Goal: Transaction & Acquisition: Download file/media

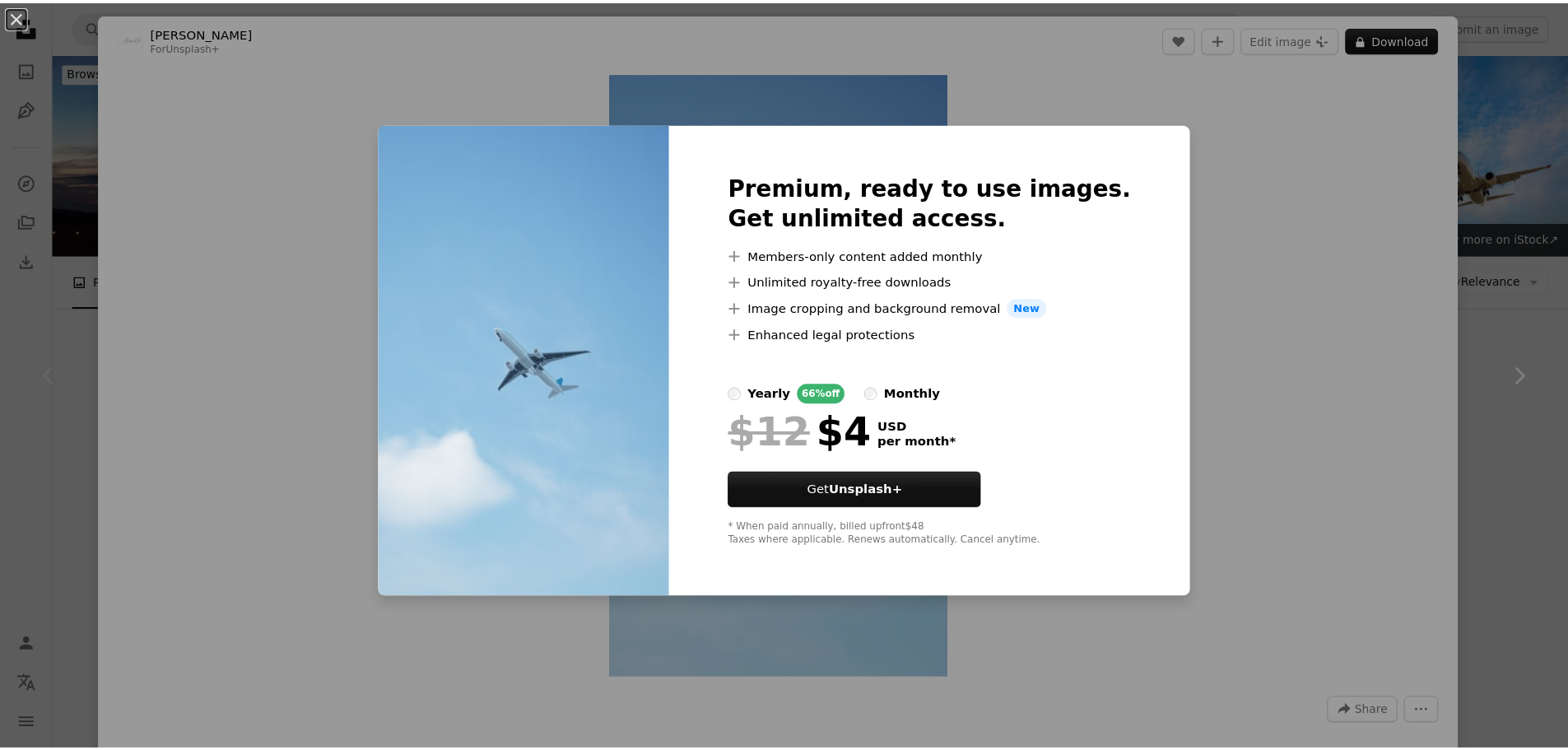
scroll to position [411, 0]
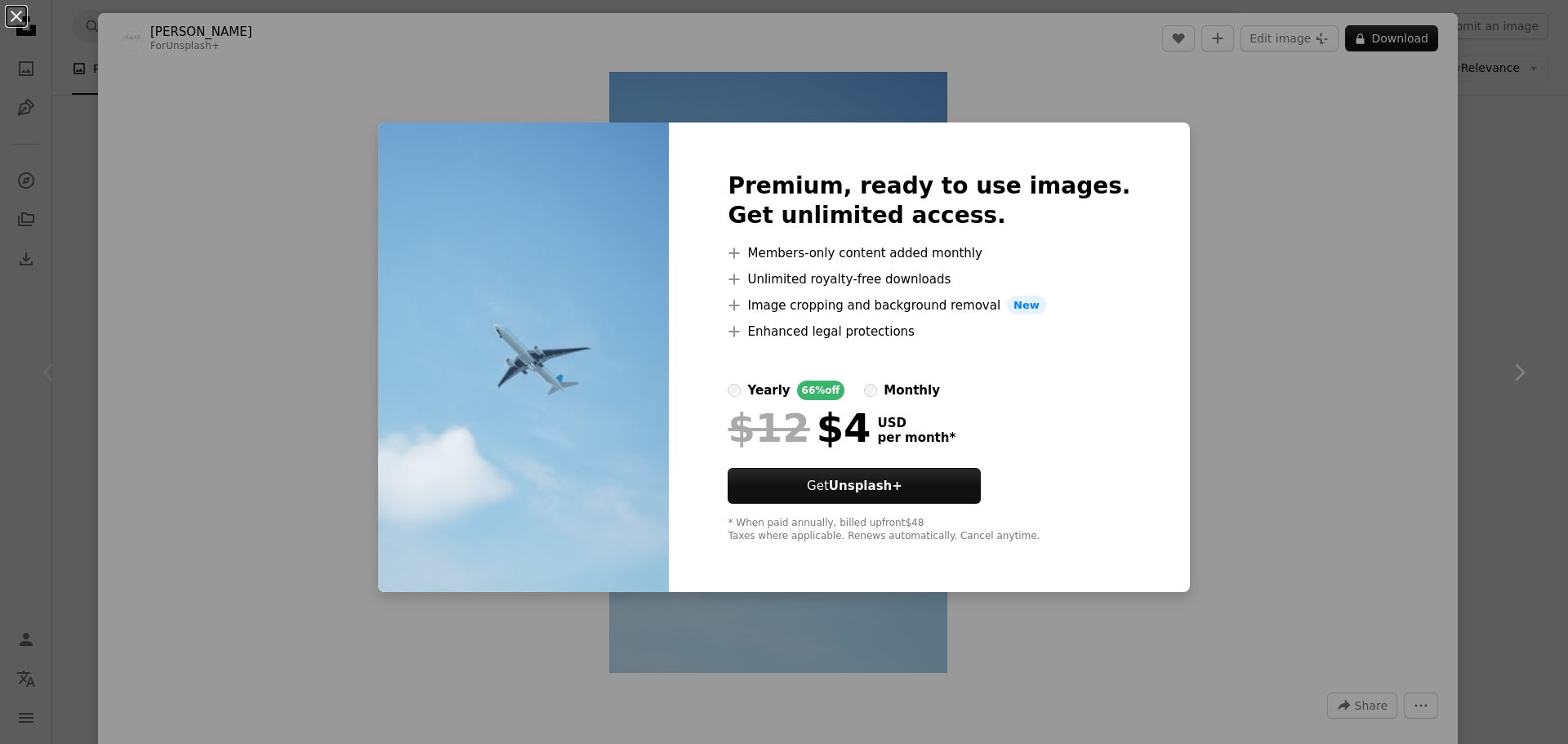
click at [1225, 188] on div "An X shape Premium, ready to use images. Get unlimited access. A plus sign Memb…" at bounding box center [784, 372] width 1568 height 744
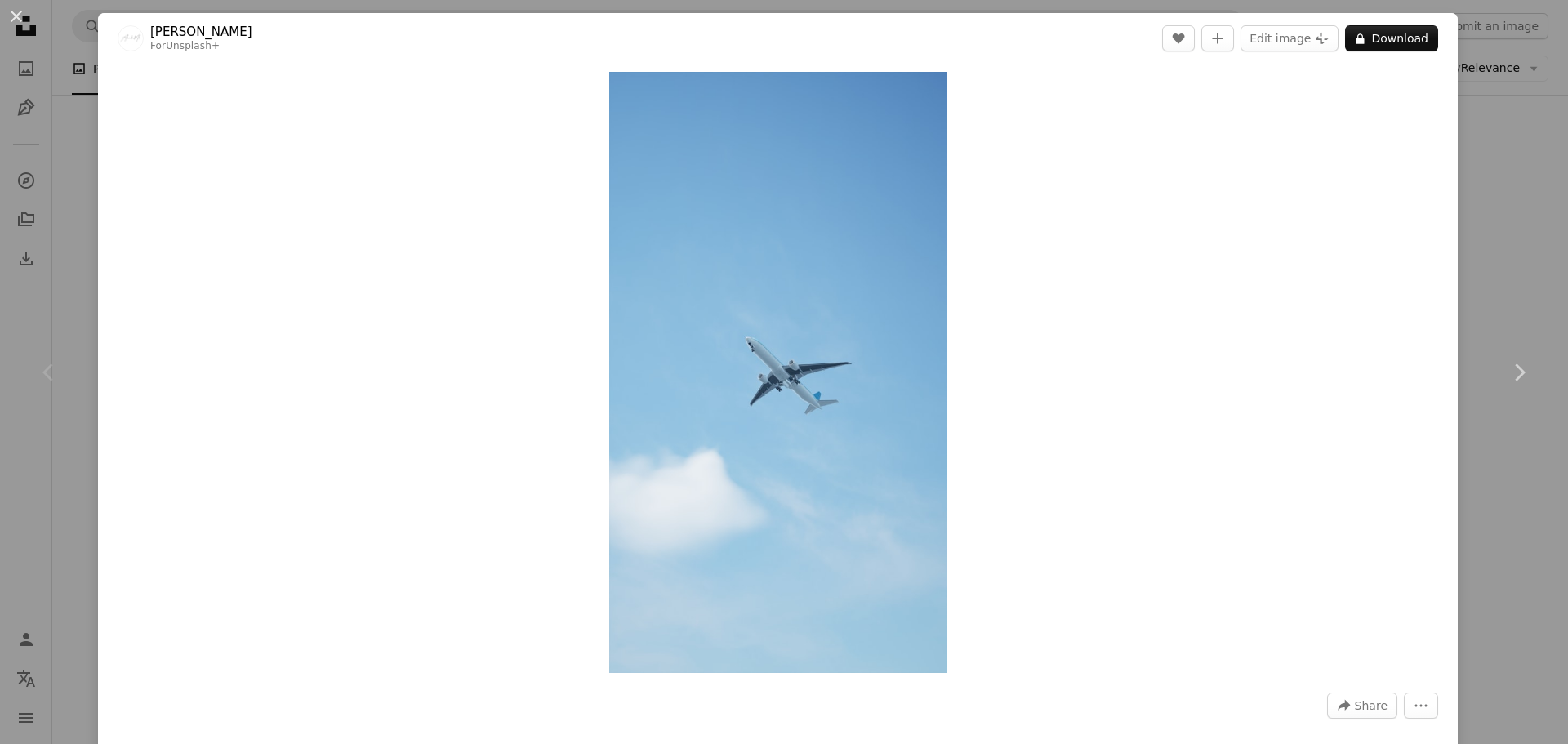
click at [1523, 152] on div "An X shape Chevron left Chevron right Alexander Mils For Unsplash+ A heart A pl…" at bounding box center [784, 372] width 1568 height 744
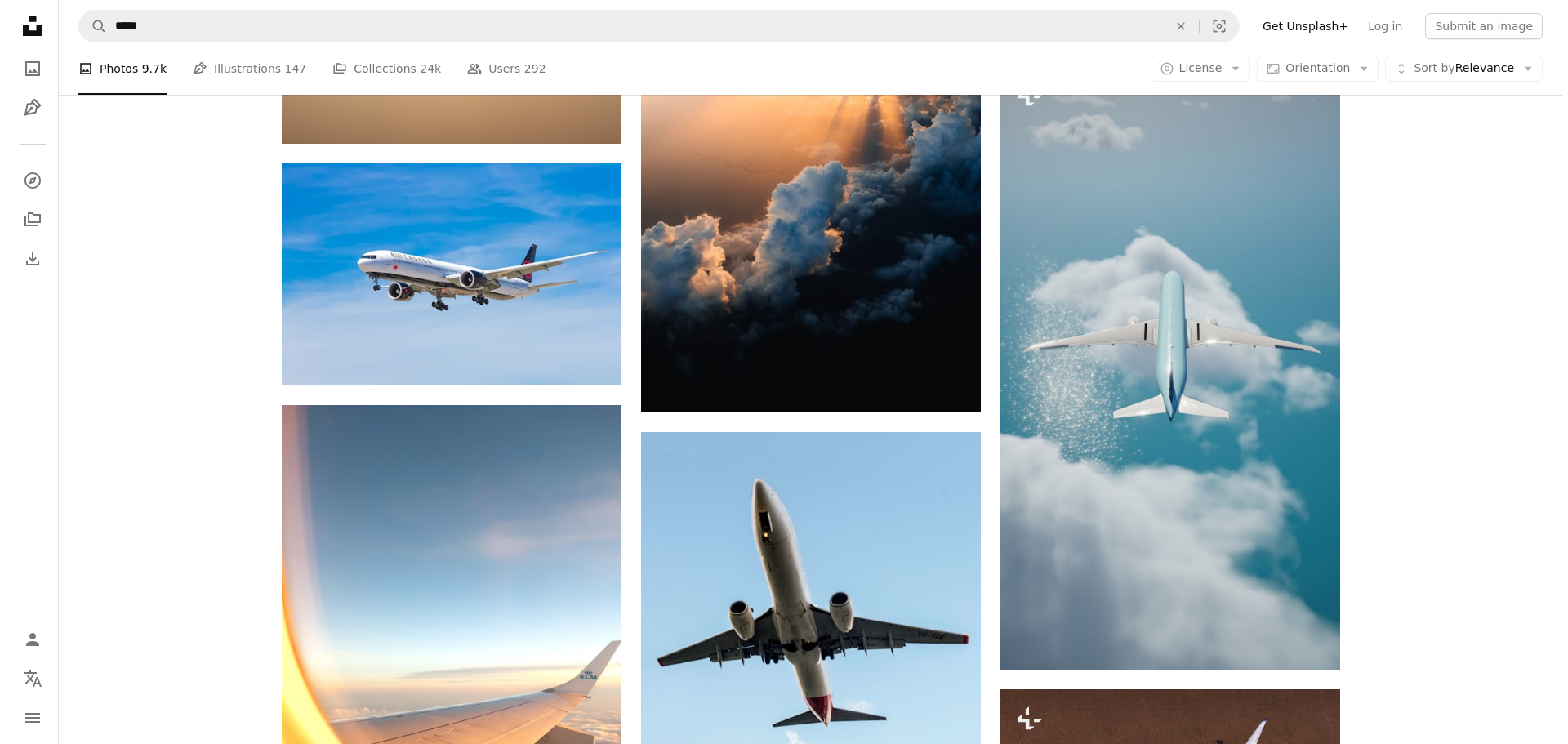
scroll to position [1551, 0]
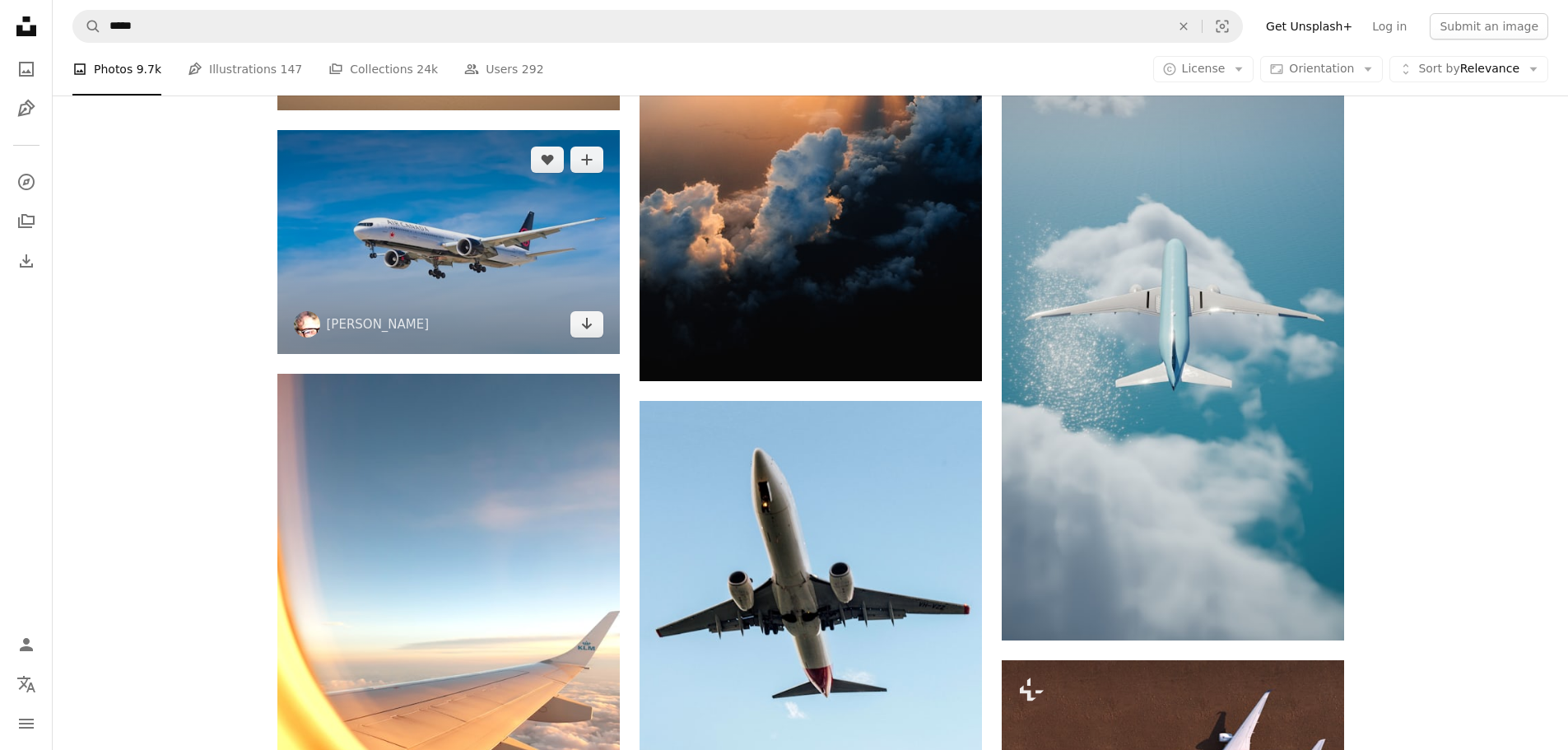
click at [527, 308] on img at bounding box center [448, 242] width 342 height 224
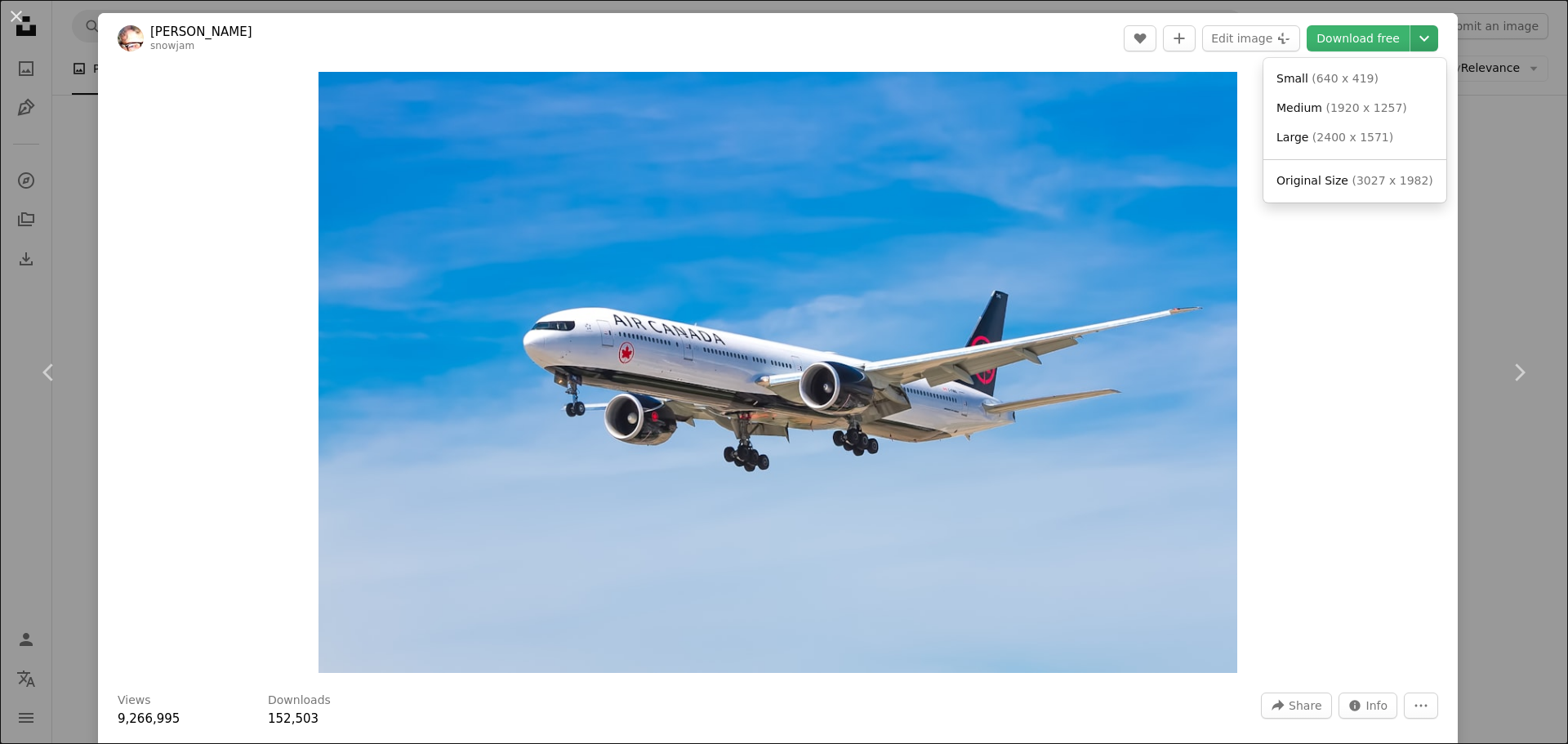
click at [1411, 35] on icon "Chevron down" at bounding box center [1424, 39] width 26 height 20
click at [1314, 175] on span "Original Size" at bounding box center [1312, 180] width 72 height 13
